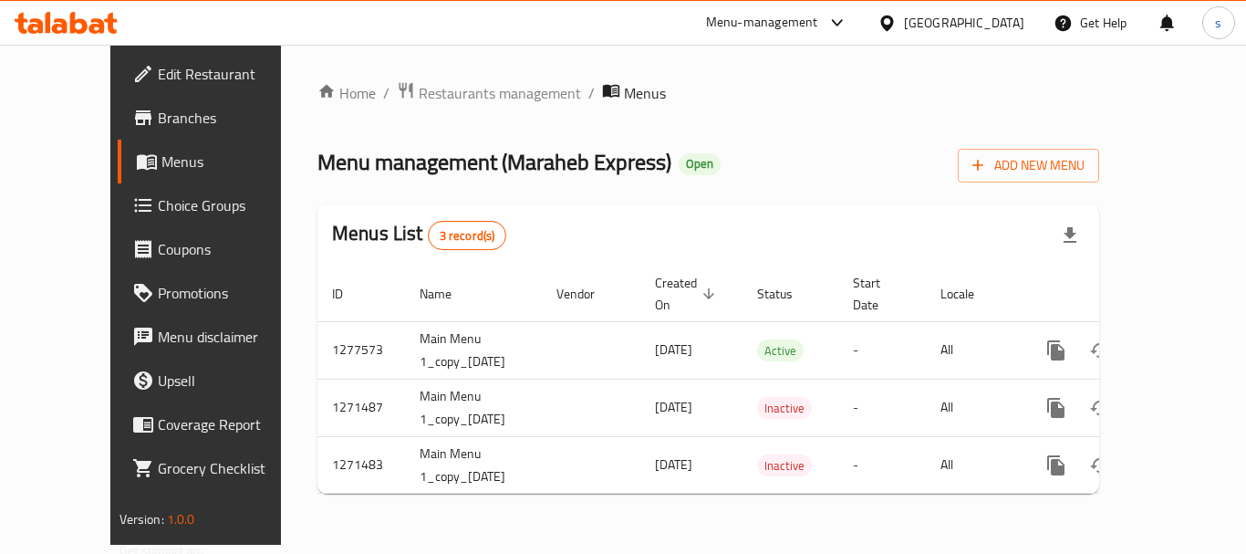
click at [937, 6] on div "[GEOGRAPHIC_DATA]" at bounding box center [951, 23] width 176 height 44
click at [937, 27] on div "[GEOGRAPHIC_DATA]" at bounding box center [964, 23] width 120 height 20
click at [905, 28] on div "[GEOGRAPHIC_DATA]" at bounding box center [964, 23] width 120 height 20
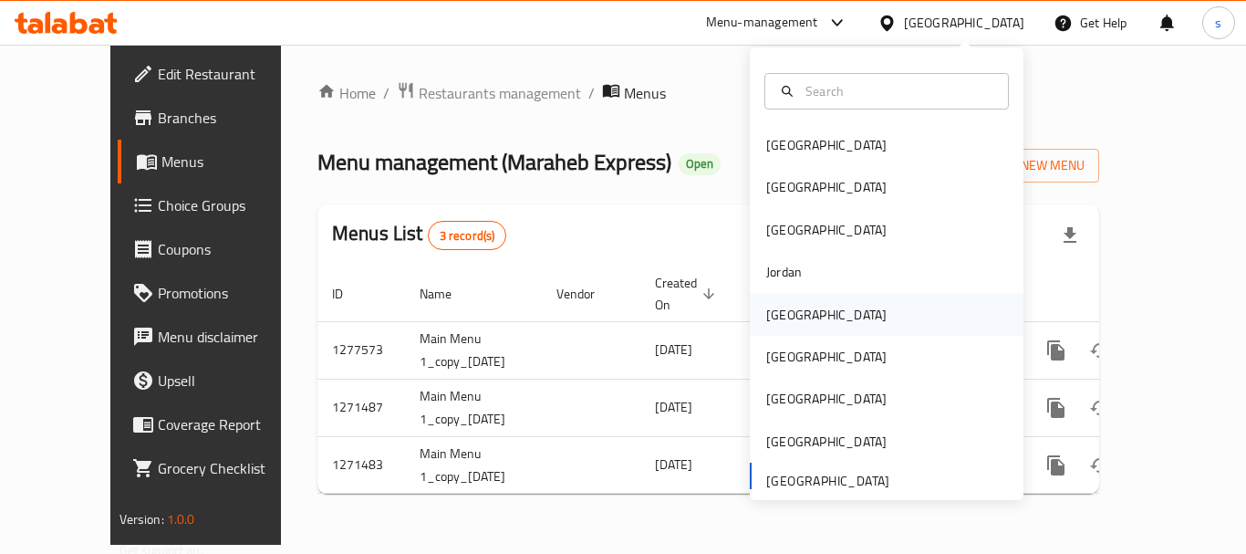
click at [795, 319] on div "[GEOGRAPHIC_DATA]" at bounding box center [826, 315] width 150 height 42
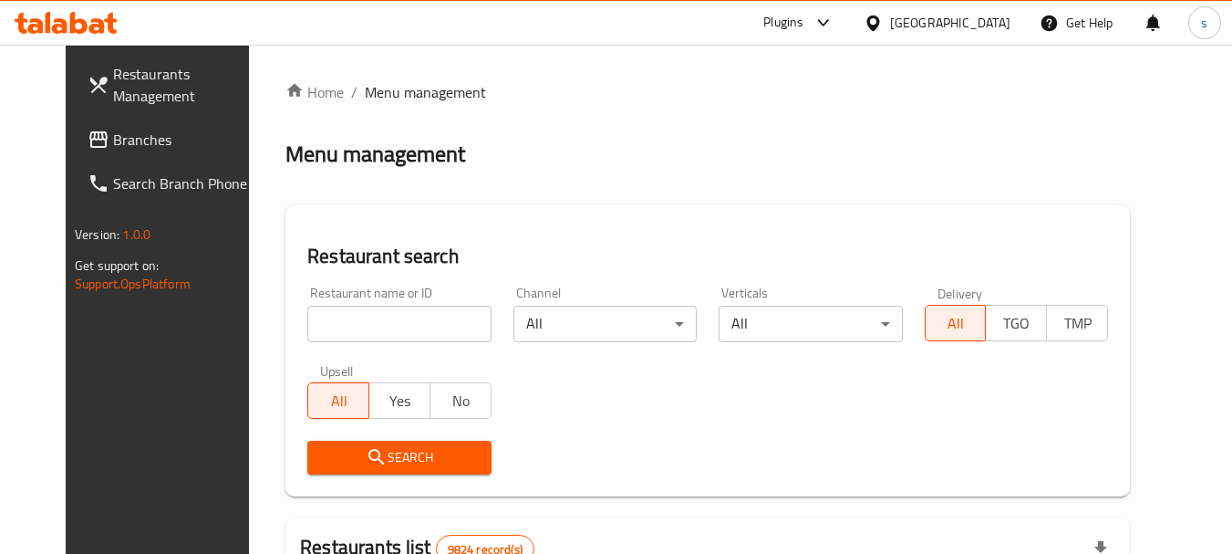
click at [88, 142] on icon at bounding box center [99, 140] width 22 height 22
